Goal: Transaction & Acquisition: Book appointment/travel/reservation

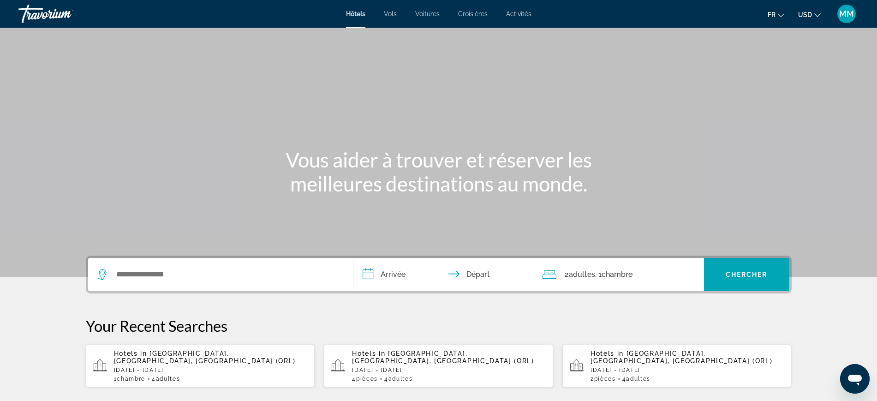
click at [809, 16] on span "USD" at bounding box center [805, 14] width 14 height 7
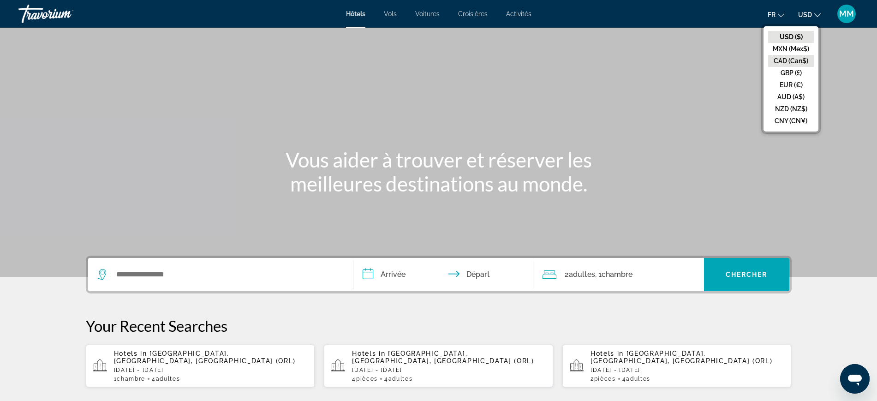
click at [793, 62] on button "CAD (Can$)" at bounding box center [791, 61] width 46 height 12
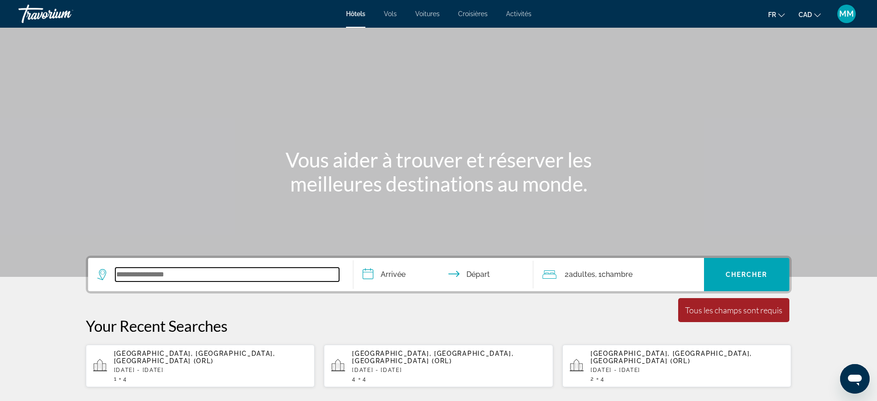
click at [148, 272] on input "Search widget" at bounding box center [227, 274] width 224 height 14
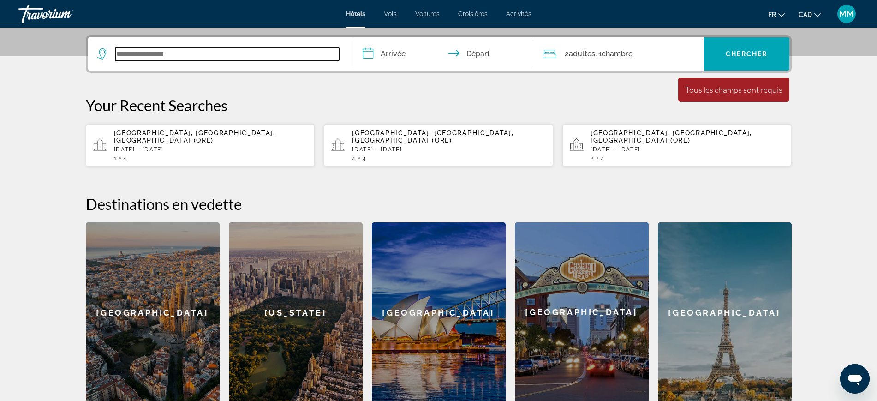
scroll to position [225, 0]
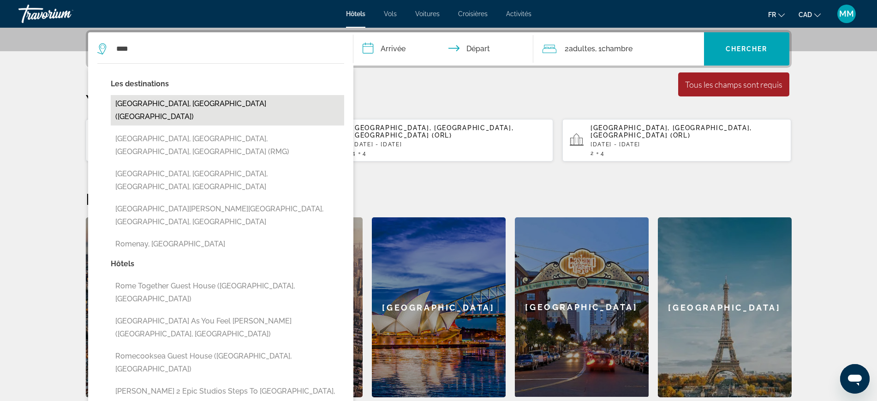
click at [141, 100] on button "[GEOGRAPHIC_DATA], [GEOGRAPHIC_DATA] ([GEOGRAPHIC_DATA])" at bounding box center [227, 110] width 233 height 30
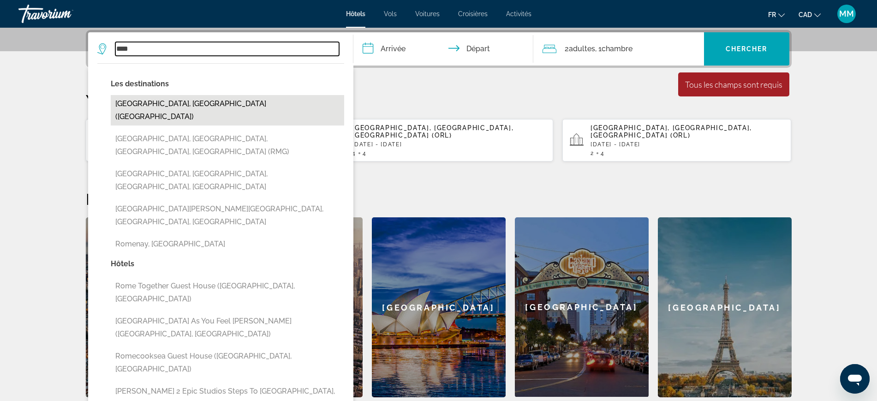
type input "**********"
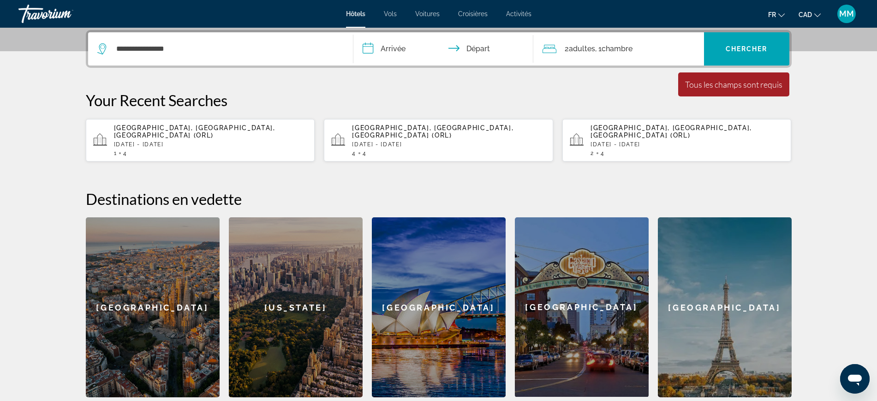
click at [384, 55] on input "**********" at bounding box center [445, 50] width 184 height 36
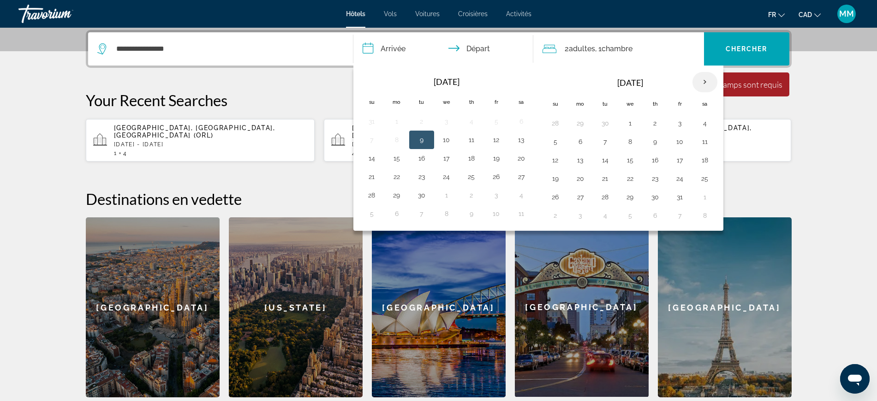
click at [707, 79] on th "Next month" at bounding box center [704, 82] width 25 height 20
click at [706, 79] on th "Next month" at bounding box center [704, 82] width 25 height 20
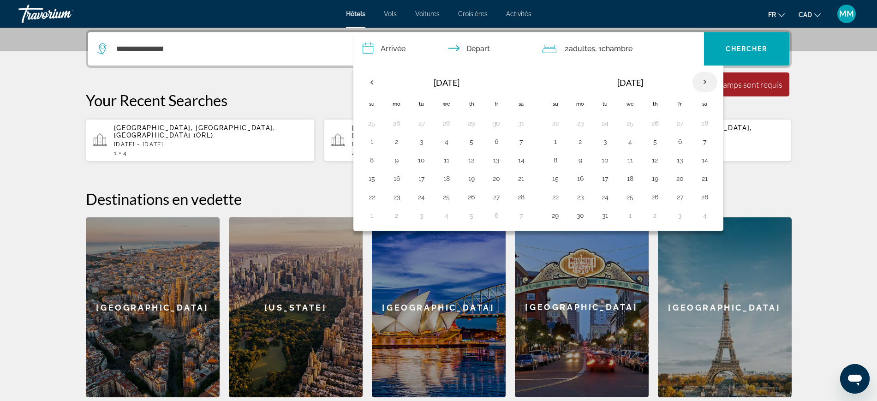
click at [705, 79] on th "Next month" at bounding box center [704, 82] width 25 height 20
click at [550, 163] on button "14" at bounding box center [555, 160] width 15 height 13
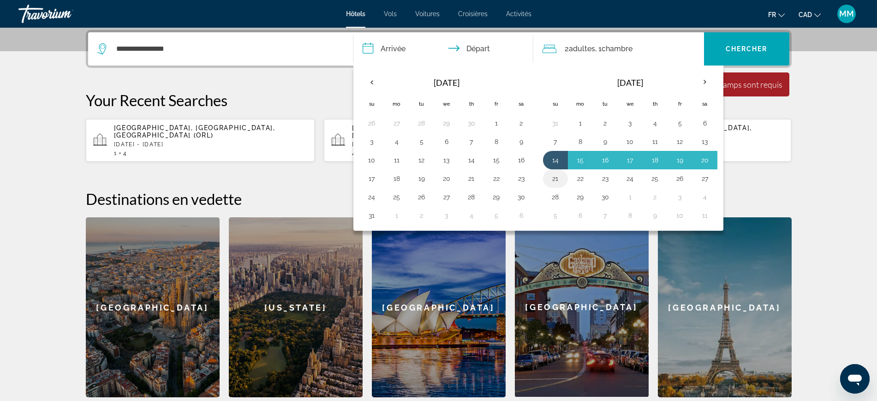
click at [553, 176] on button "21" at bounding box center [555, 178] width 15 height 13
type input "**********"
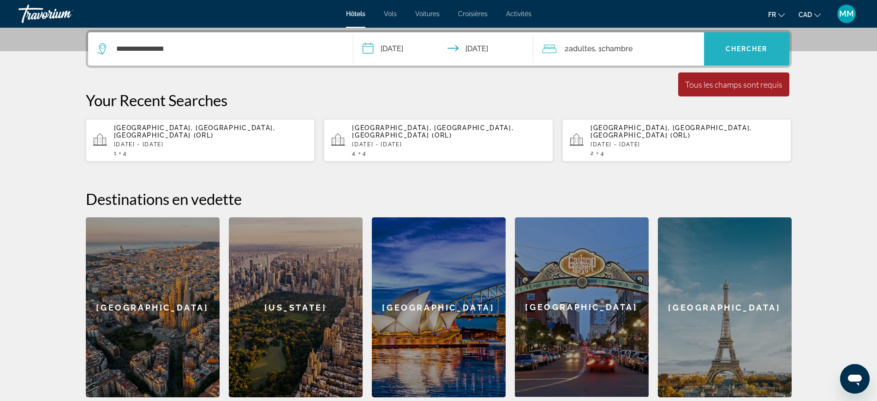
click at [728, 47] on span "Chercher" at bounding box center [746, 48] width 42 height 7
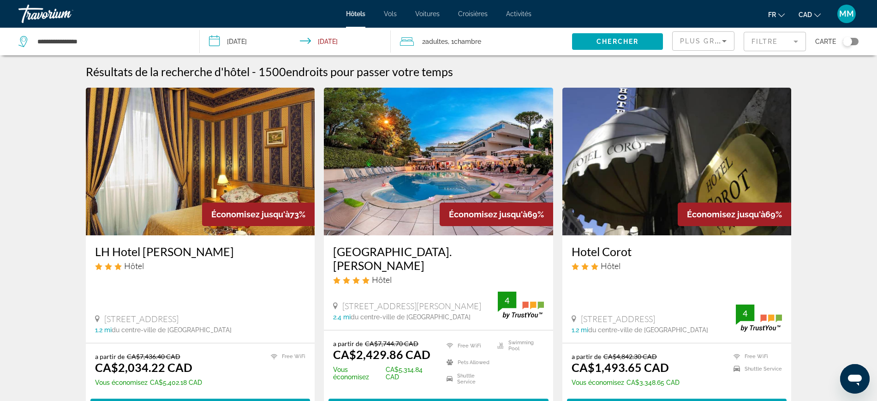
click at [701, 39] on span "Plus grandes économies" at bounding box center [735, 40] width 110 height 7
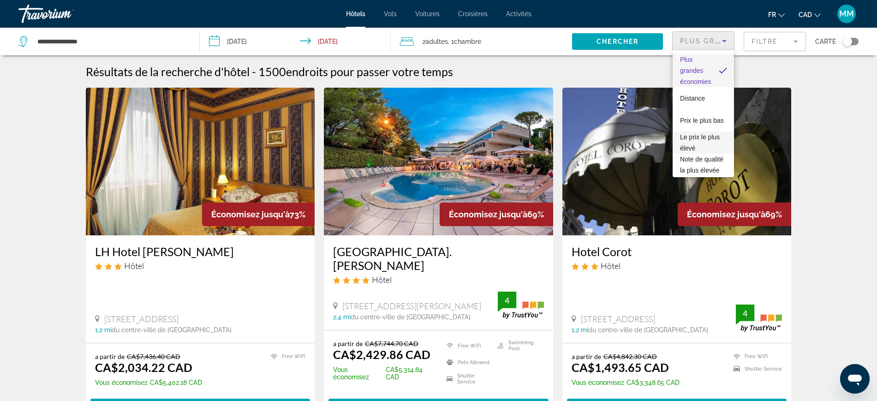
scroll to position [58, 0]
click at [824, 71] on div at bounding box center [438, 200] width 877 height 401
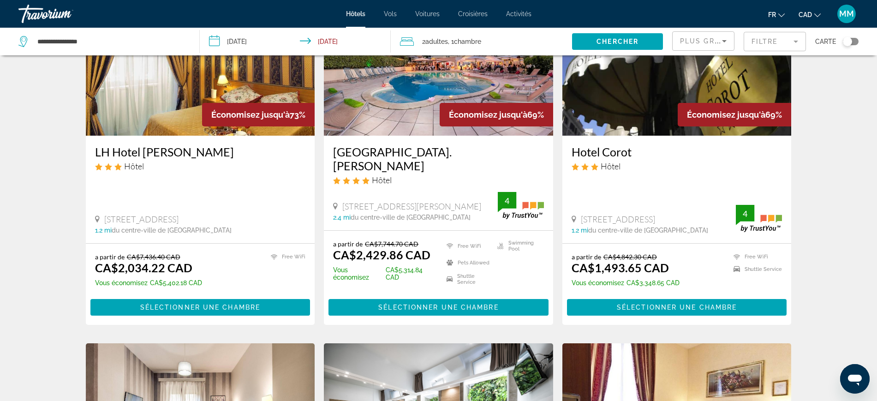
scroll to position [0, 0]
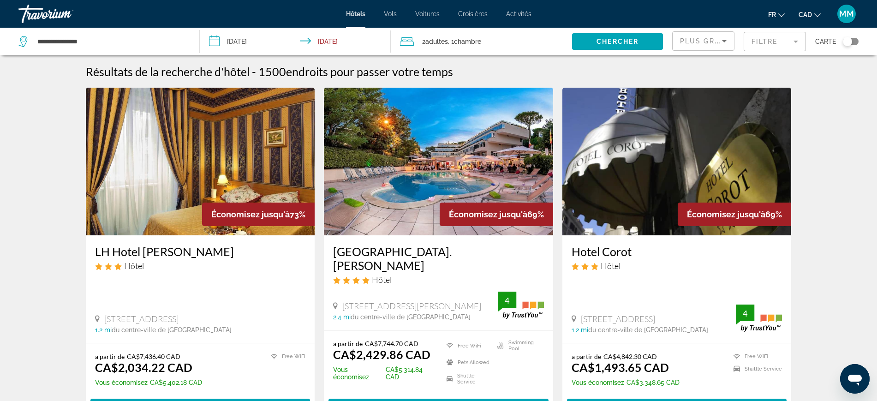
click at [769, 42] on mat-form-field "Filtre" at bounding box center [774, 41] width 62 height 19
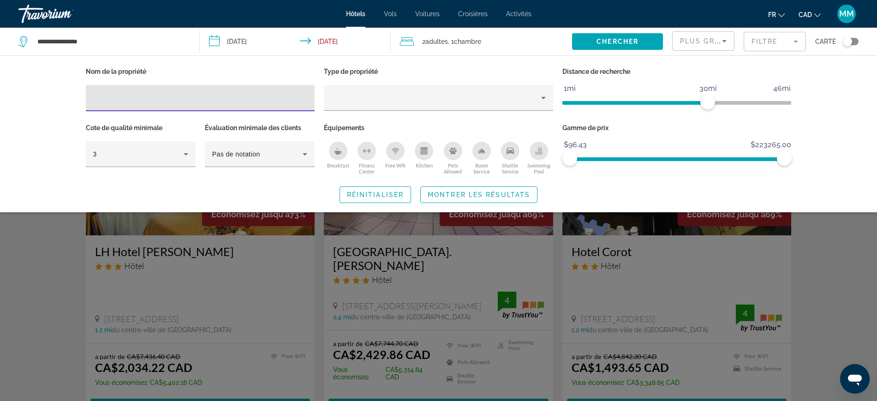
click at [130, 96] on input "Hotel Filters" at bounding box center [200, 98] width 214 height 11
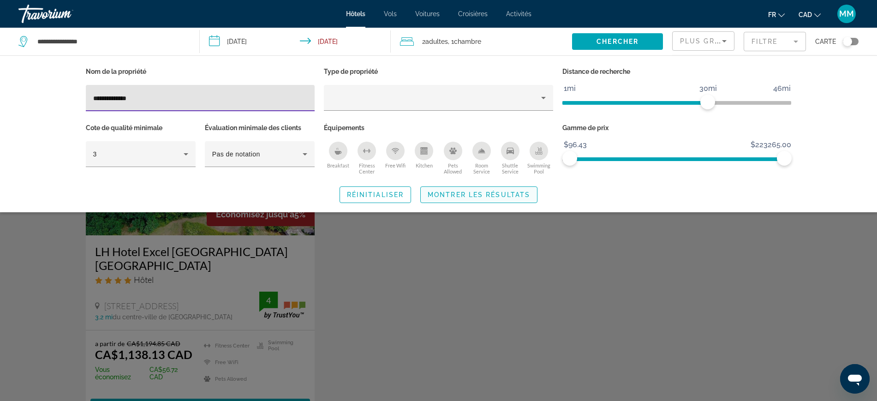
type input "**********"
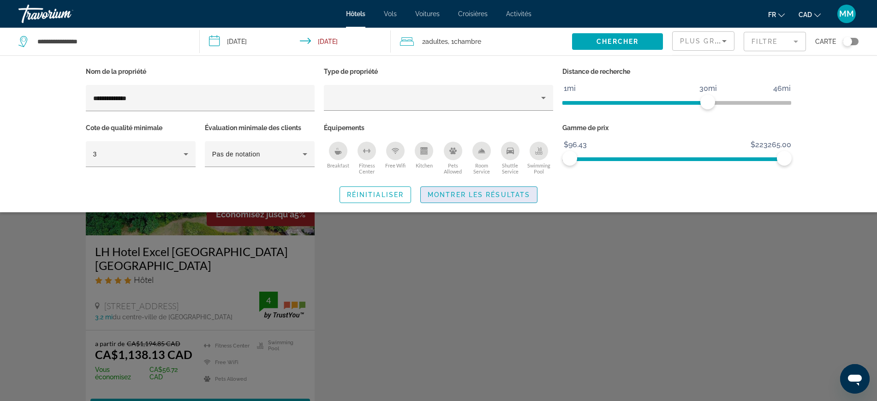
click at [483, 196] on span "Montrer les résultats" at bounding box center [478, 194] width 102 height 7
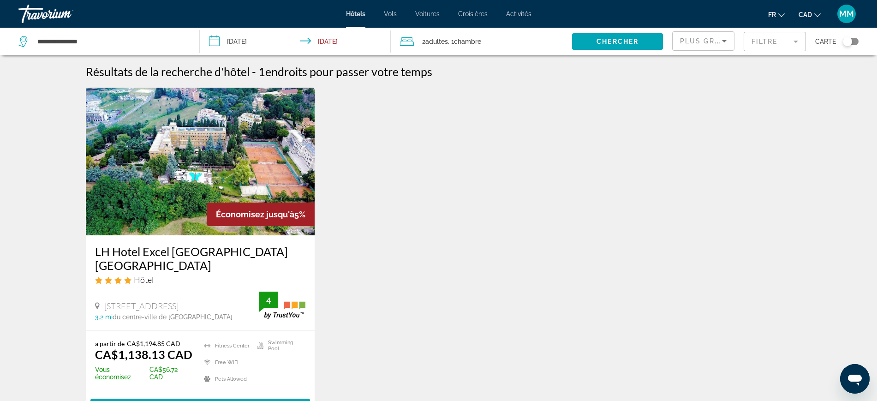
click at [762, 37] on mat-form-field "Filtre" at bounding box center [774, 41] width 62 height 19
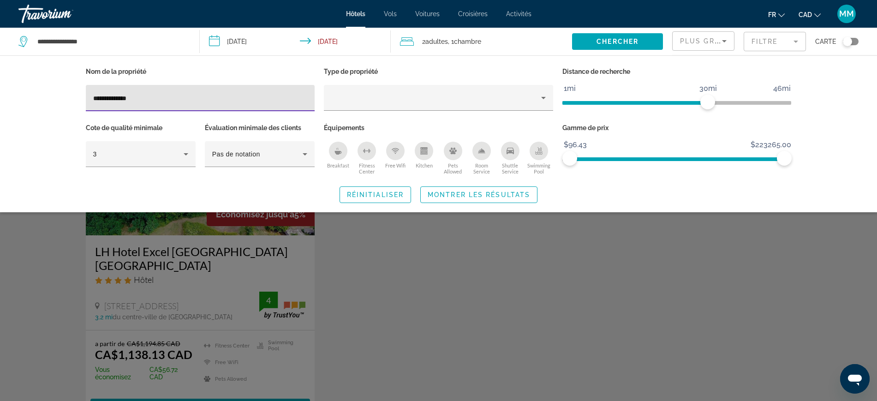
drag, startPoint x: 247, startPoint y: 95, endPoint x: 0, endPoint y: 110, distance: 247.2
click at [0, 110] on div "**********" at bounding box center [438, 133] width 877 height 157
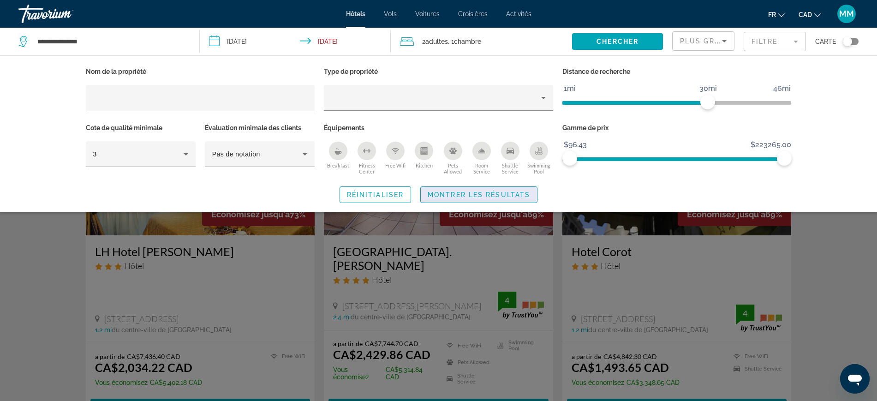
click at [465, 191] on span "Montrer les résultats" at bounding box center [478, 194] width 102 height 7
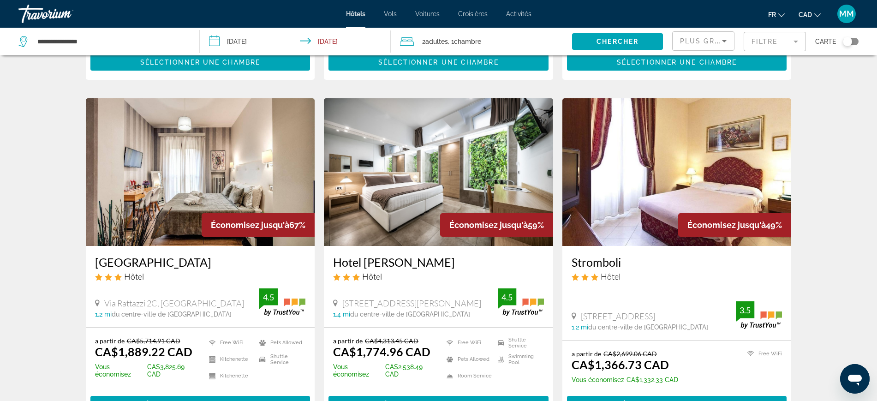
scroll to position [346, 0]
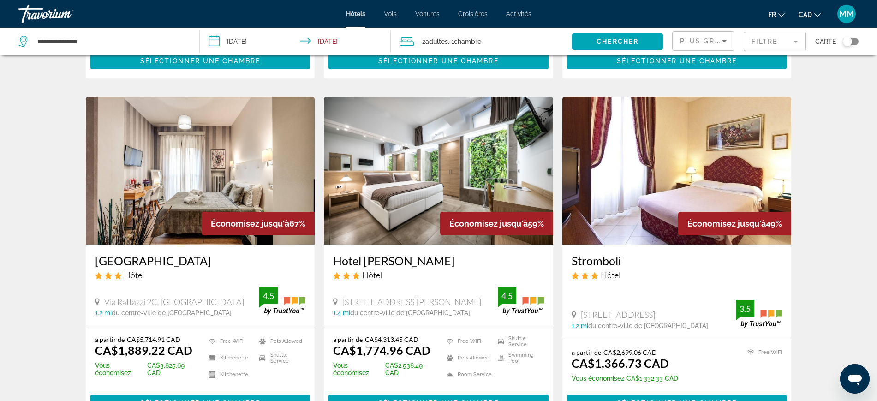
click at [121, 254] on h3 "[GEOGRAPHIC_DATA]" at bounding box center [200, 261] width 211 height 14
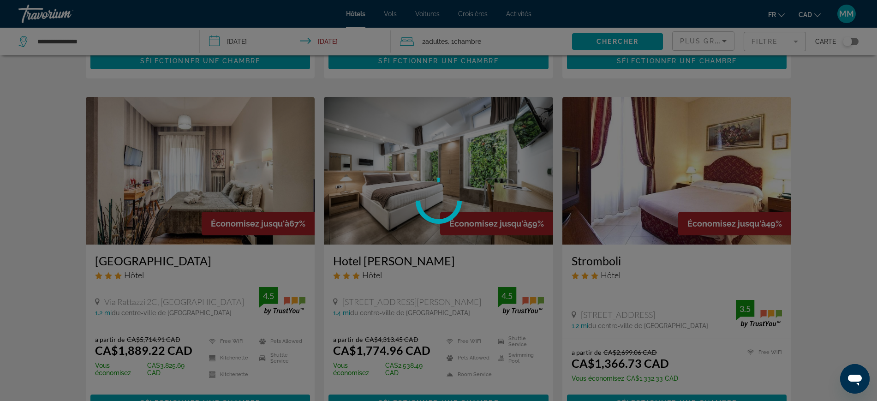
click at [121, 247] on div at bounding box center [438, 200] width 877 height 401
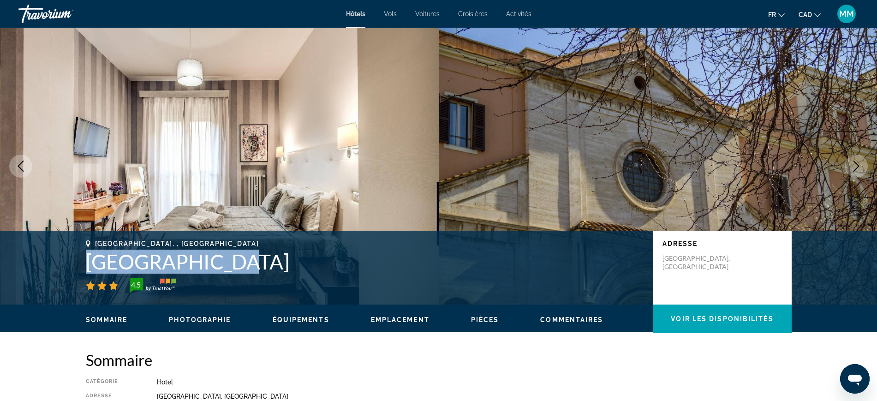
drag, startPoint x: 86, startPoint y: 262, endPoint x: 217, endPoint y: 261, distance: 131.4
click at [217, 261] on h1 "[GEOGRAPHIC_DATA]" at bounding box center [365, 261] width 558 height 24
copy h1 "[GEOGRAPHIC_DATA]"
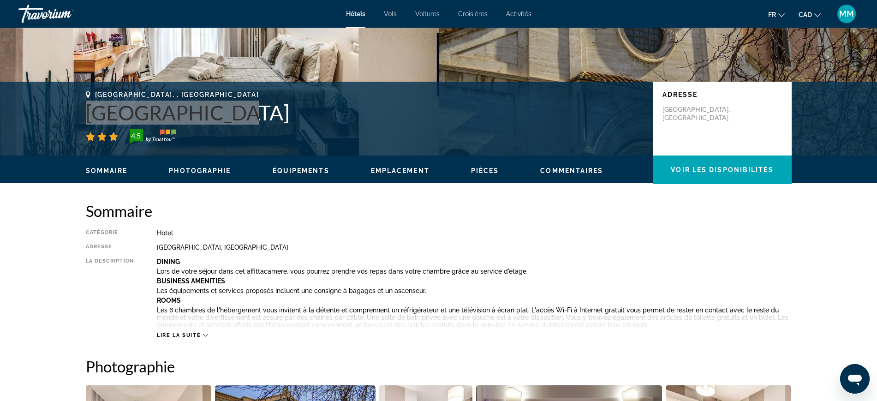
scroll to position [115, 0]
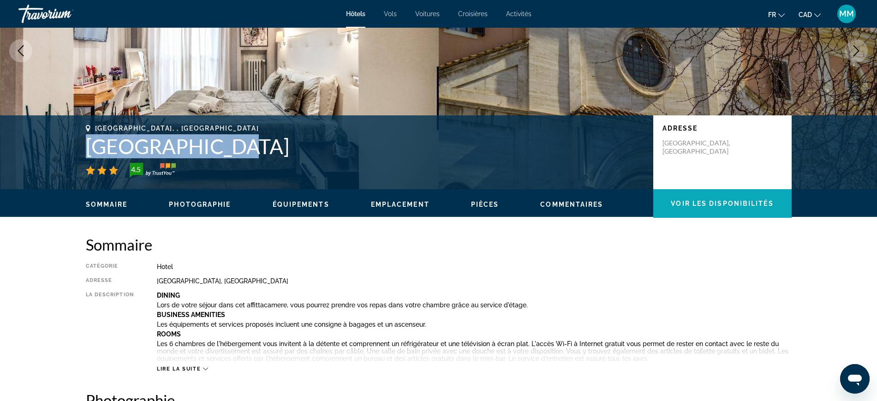
click at [698, 201] on span "Voir les disponibilités" at bounding box center [721, 203] width 102 height 7
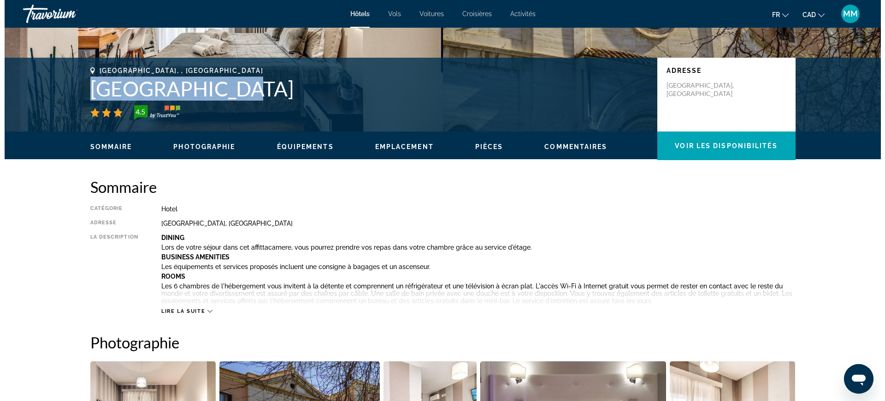
scroll to position [0, 0]
